Goal: Check status

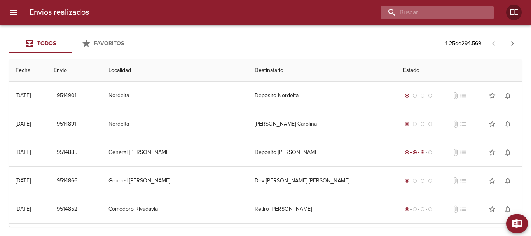
click at [445, 14] on input "buscar" at bounding box center [431, 13] width 100 height 14
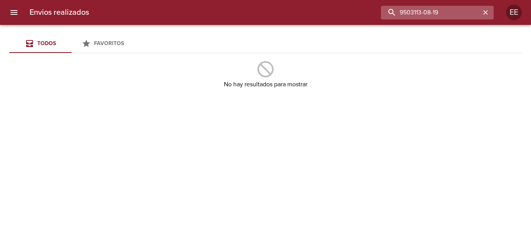
drag, startPoint x: 445, startPoint y: 13, endPoint x: 395, endPoint y: 14, distance: 50.2
click at [395, 14] on input "9503113-08-19" at bounding box center [431, 13] width 100 height 14
click at [422, 13] on input "9503113-08-19" at bounding box center [431, 13] width 100 height 14
drag, startPoint x: 421, startPoint y: 13, endPoint x: 455, endPoint y: 12, distance: 33.1
click at [455, 12] on input "9503113-08-19" at bounding box center [431, 13] width 100 height 14
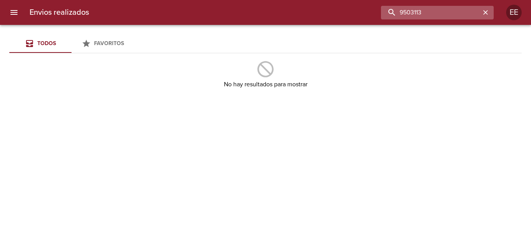
type input "9503113"
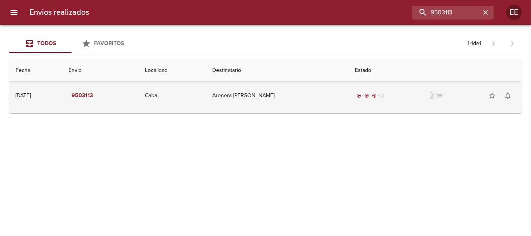
click at [251, 96] on td "Arenera [PERSON_NAME]" at bounding box center [277, 96] width 143 height 28
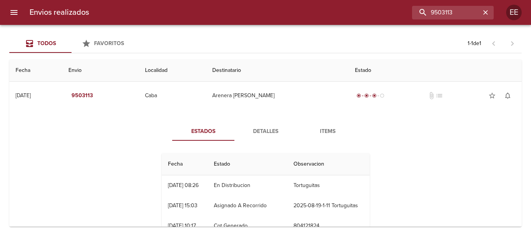
scroll to position [39, 0]
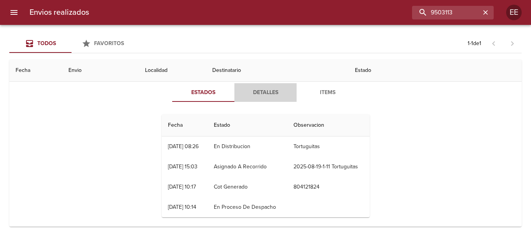
click at [265, 93] on span "Detalles" at bounding box center [265, 93] width 53 height 10
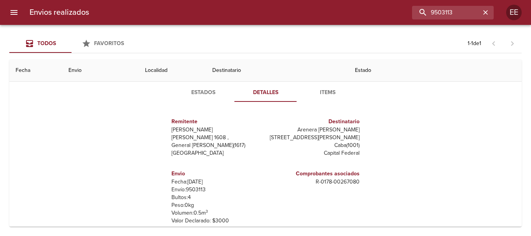
click at [204, 91] on span "Estados" at bounding box center [203, 93] width 53 height 10
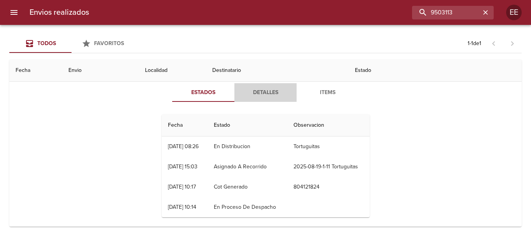
click at [265, 92] on span "Detalles" at bounding box center [265, 93] width 53 height 10
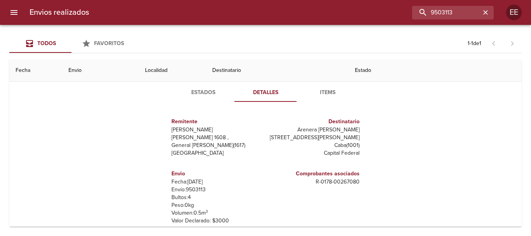
scroll to position [0, 0]
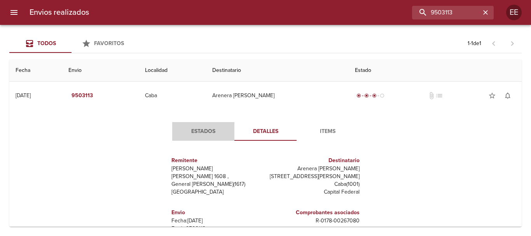
click at [200, 131] on span "Estados" at bounding box center [203, 132] width 53 height 10
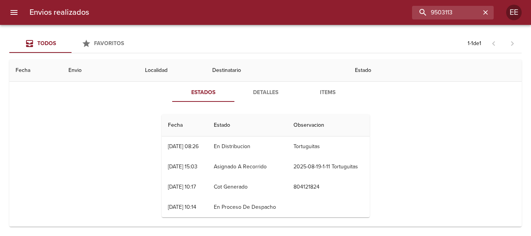
scroll to position [45, 0]
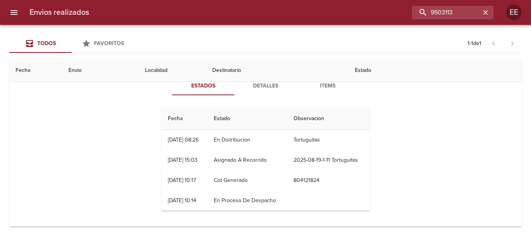
click at [263, 86] on span "Detalles" at bounding box center [265, 86] width 53 height 10
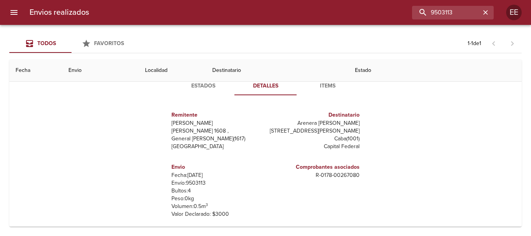
click at [321, 86] on span "Items" at bounding box center [327, 86] width 53 height 10
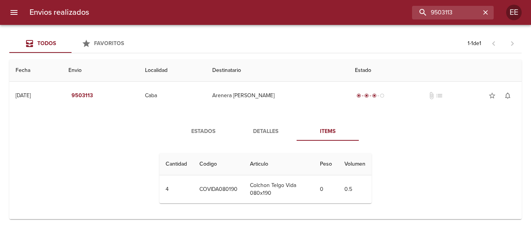
scroll to position [0, 0]
click at [183, 164] on th "Cantidad" at bounding box center [176, 164] width 34 height 22
click at [202, 127] on span "Estados" at bounding box center [203, 132] width 53 height 10
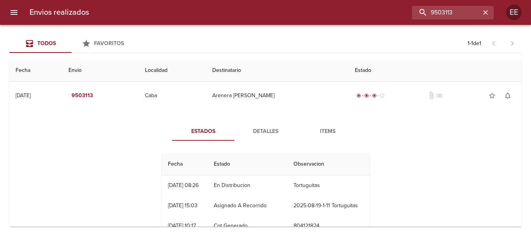
click at [260, 132] on span "Detalles" at bounding box center [265, 132] width 53 height 10
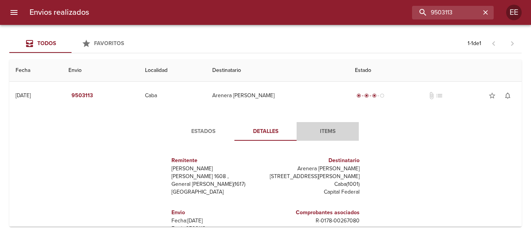
click at [325, 129] on span "Items" at bounding box center [327, 132] width 53 height 10
